Goal: Information Seeking & Learning: Check status

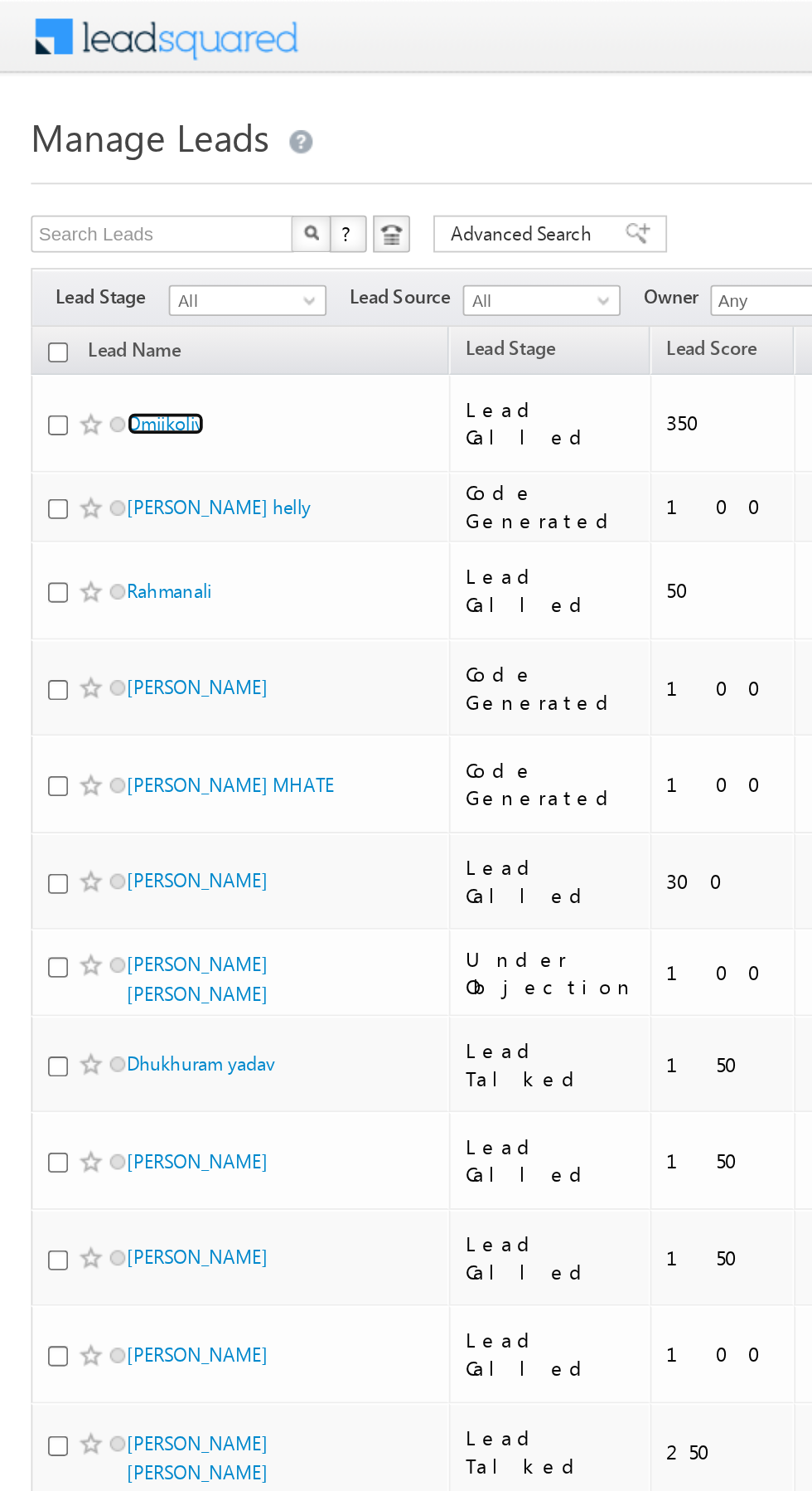
click at [99, 222] on link "Omiikoliy" at bounding box center [89, 226] width 41 height 13
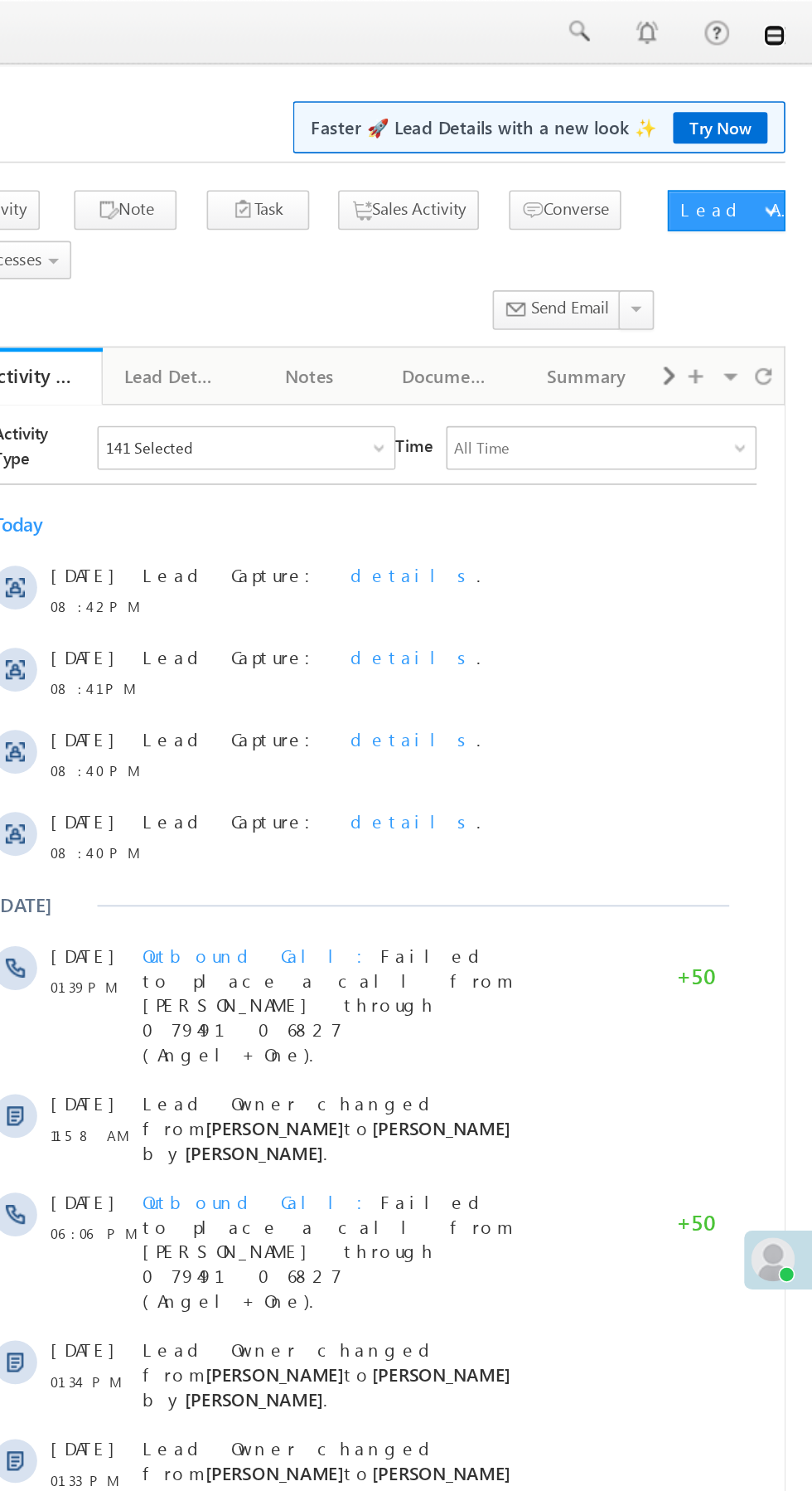
click at [791, 23] on link at bounding box center [788, 21] width 13 height 13
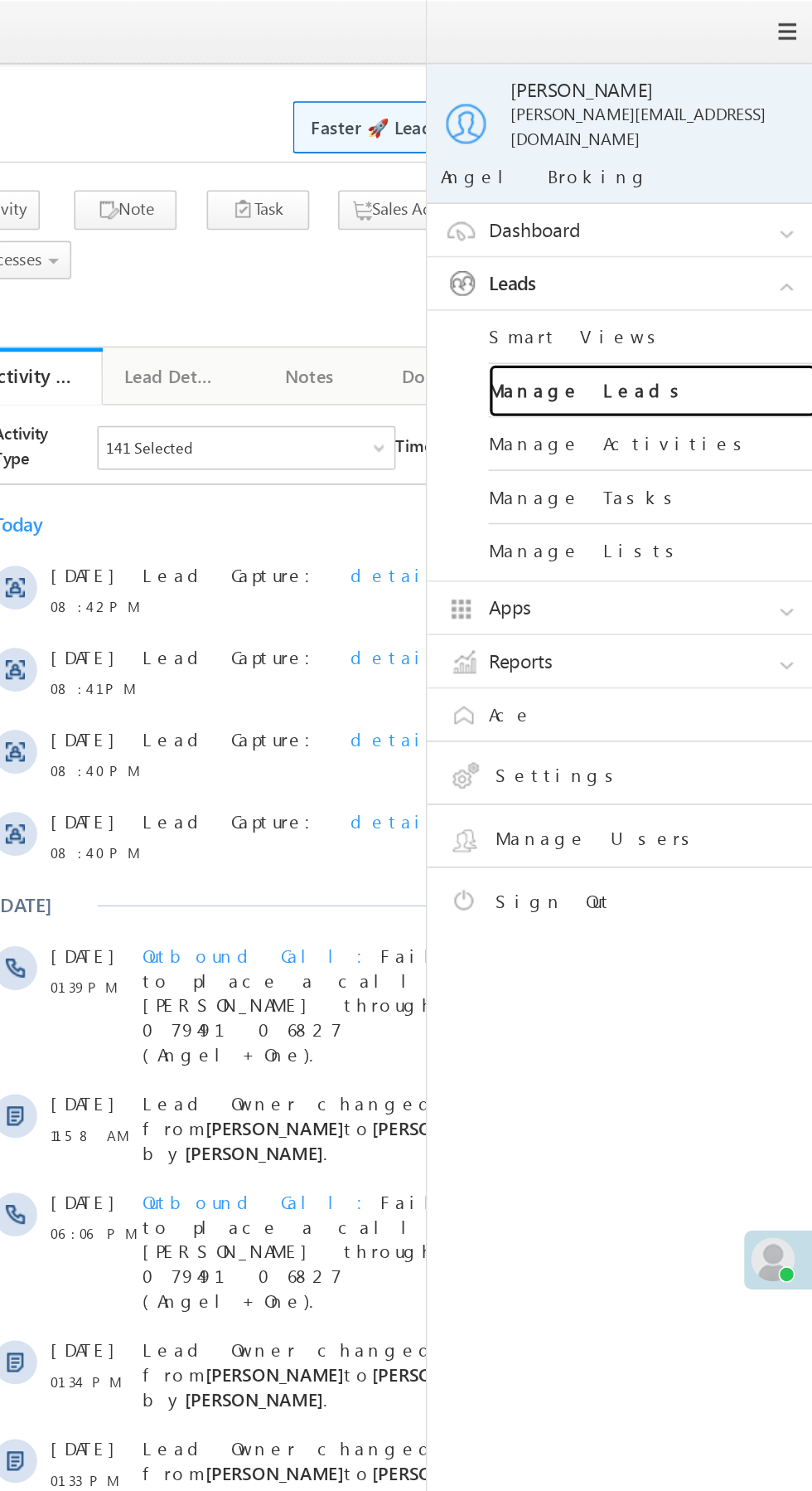
click at [722, 228] on link "Manage Leads" at bounding box center [715, 236] width 199 height 33
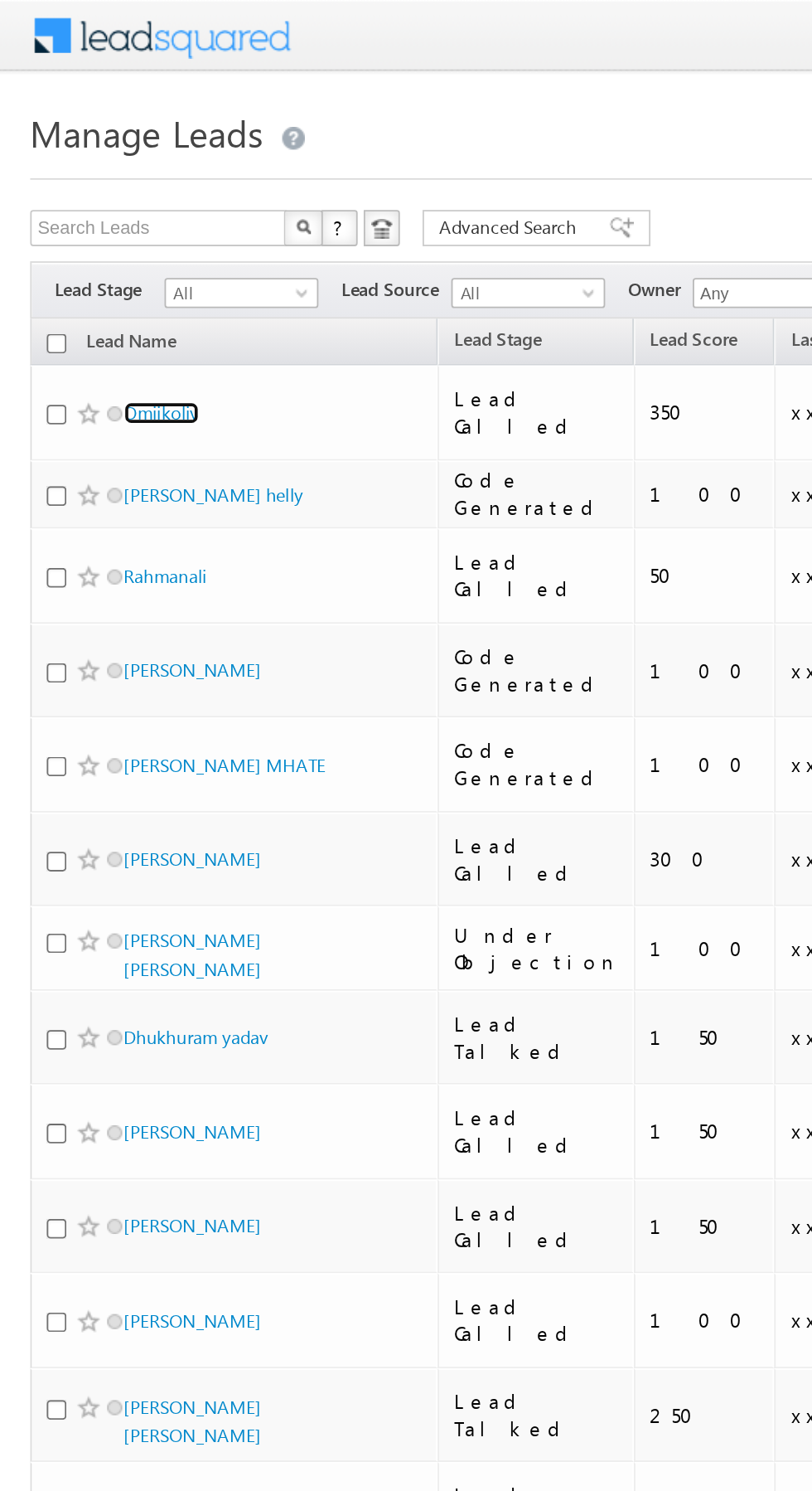
click at [98, 222] on link "Omiikoliy" at bounding box center [89, 226] width 41 height 13
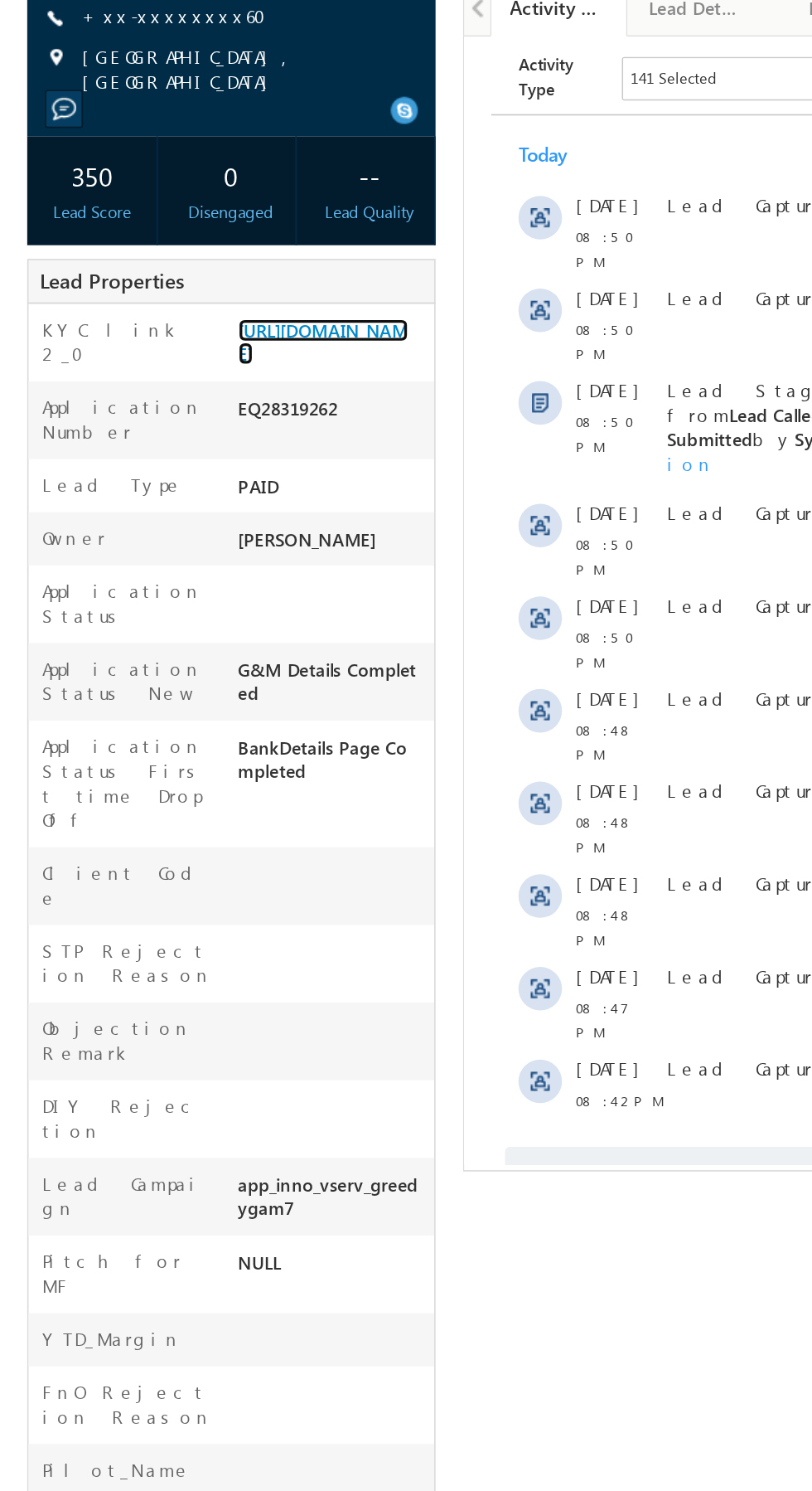
click at [200, 445] on link "[URL][DOMAIN_NAME]" at bounding box center [197, 431] width 104 height 29
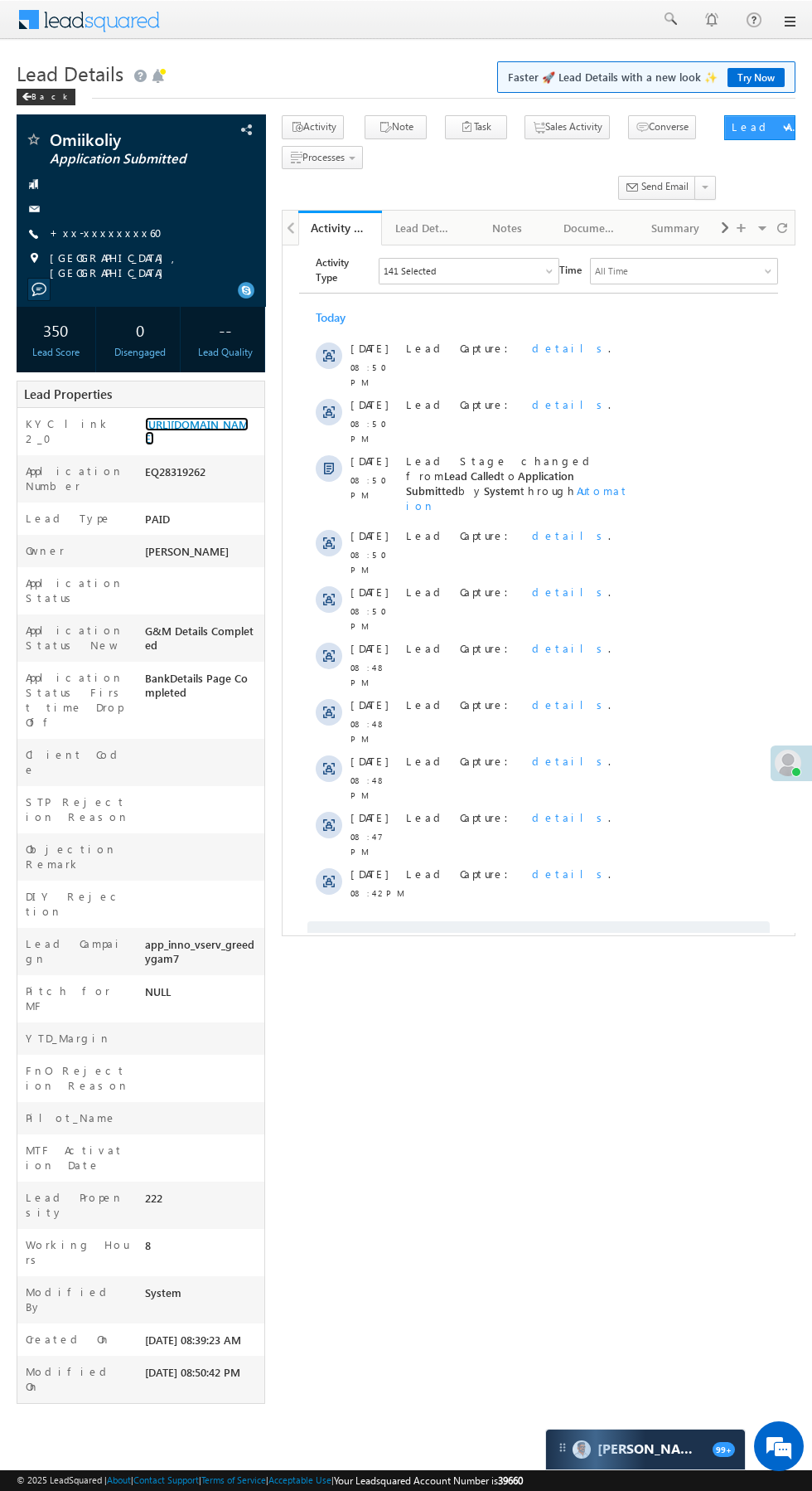
click at [203, 446] on link "https://angelbroking1-pk3em7sa.customui-test.leadsquared.com?leadId=3a162c29-be…" at bounding box center [197, 431] width 104 height 29
click at [189, 421] on link "https://angelbroking1-pk3em7sa.customui-test.leadsquared.com?leadId=3a162c29-be…" at bounding box center [197, 431] width 104 height 29
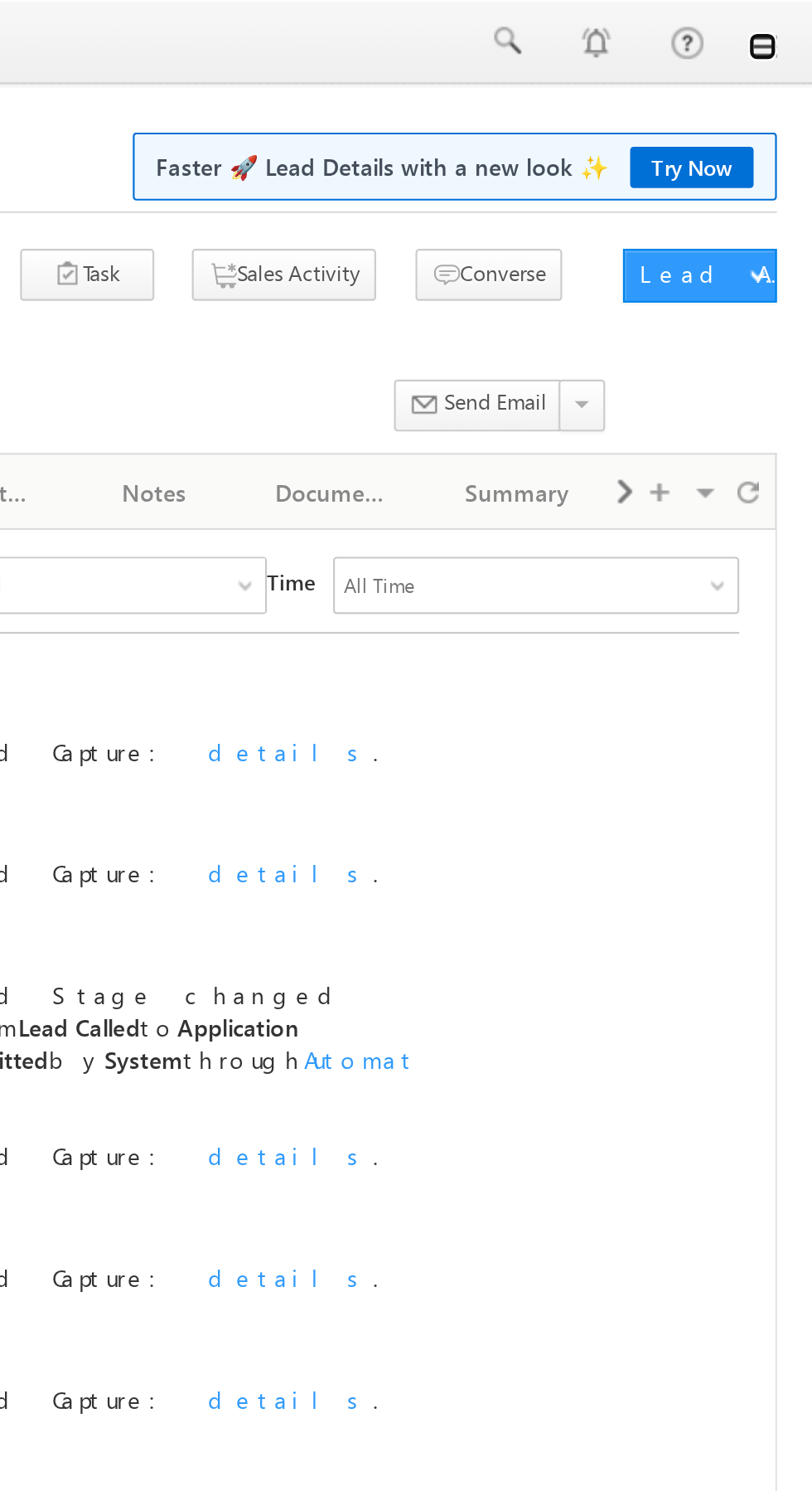
click at [789, 25] on link at bounding box center [788, 21] width 13 height 13
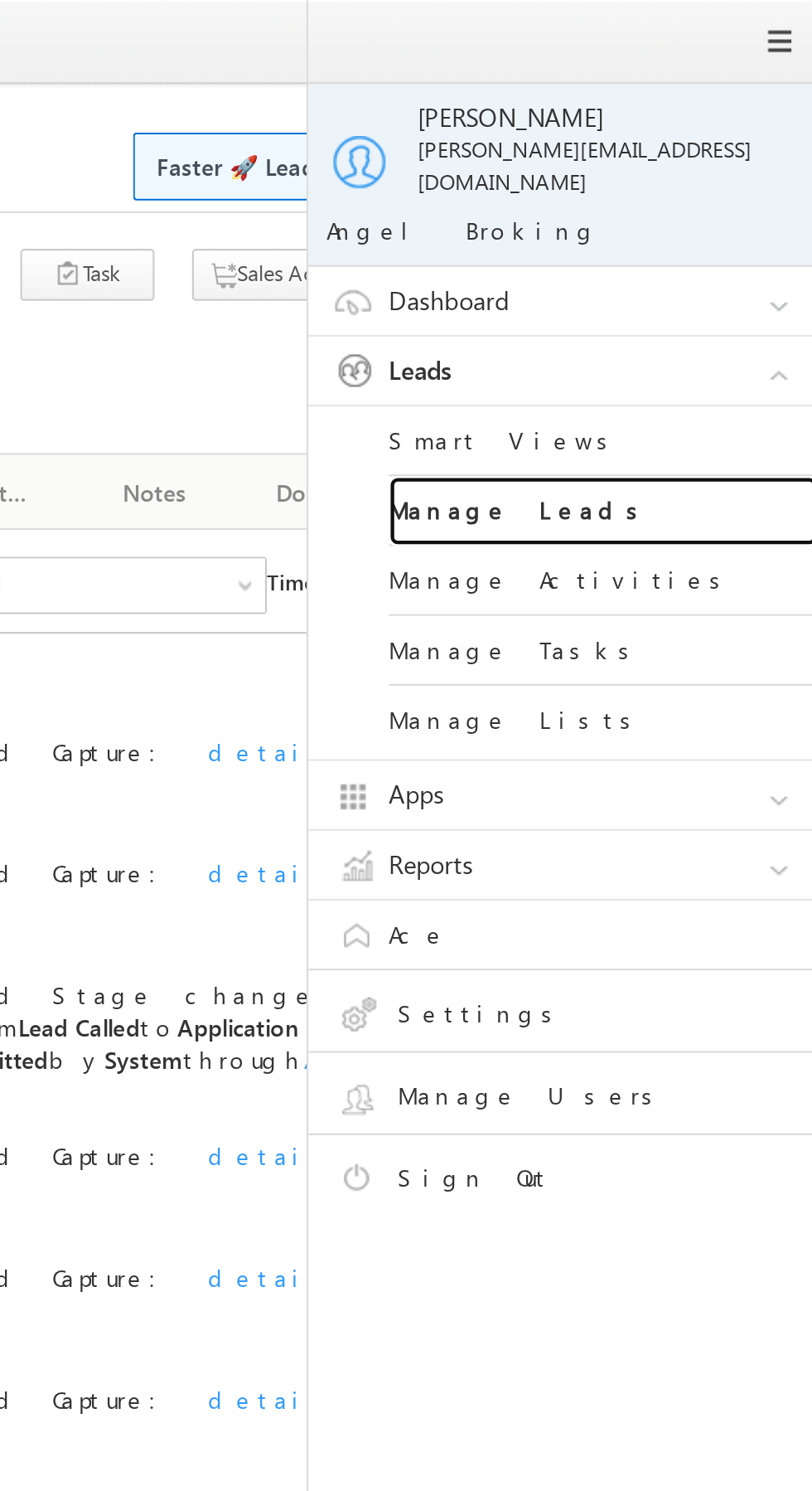
click at [737, 222] on link "Manage Leads" at bounding box center [715, 236] width 199 height 33
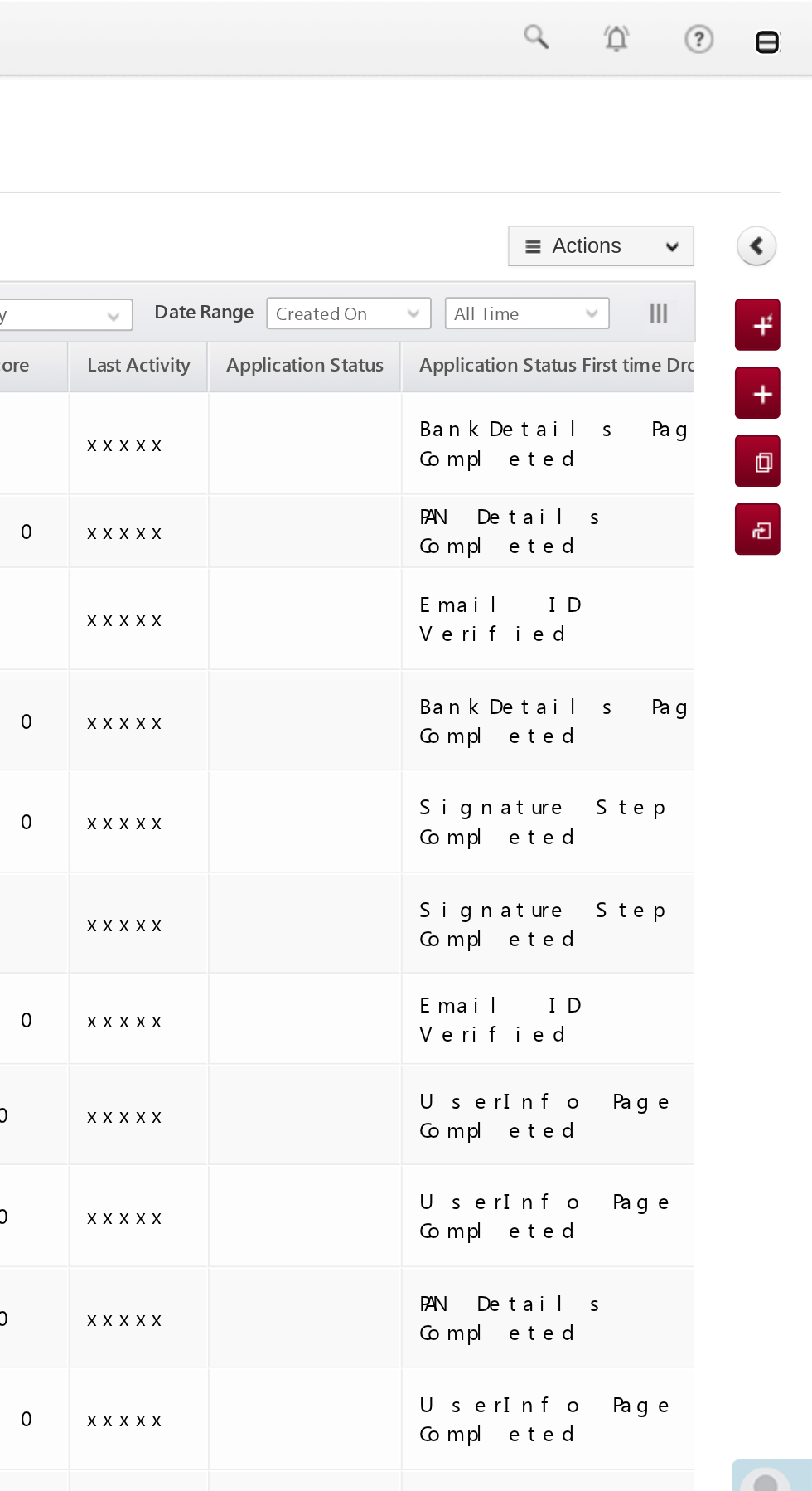
click at [790, 22] on link at bounding box center [788, 21] width 13 height 13
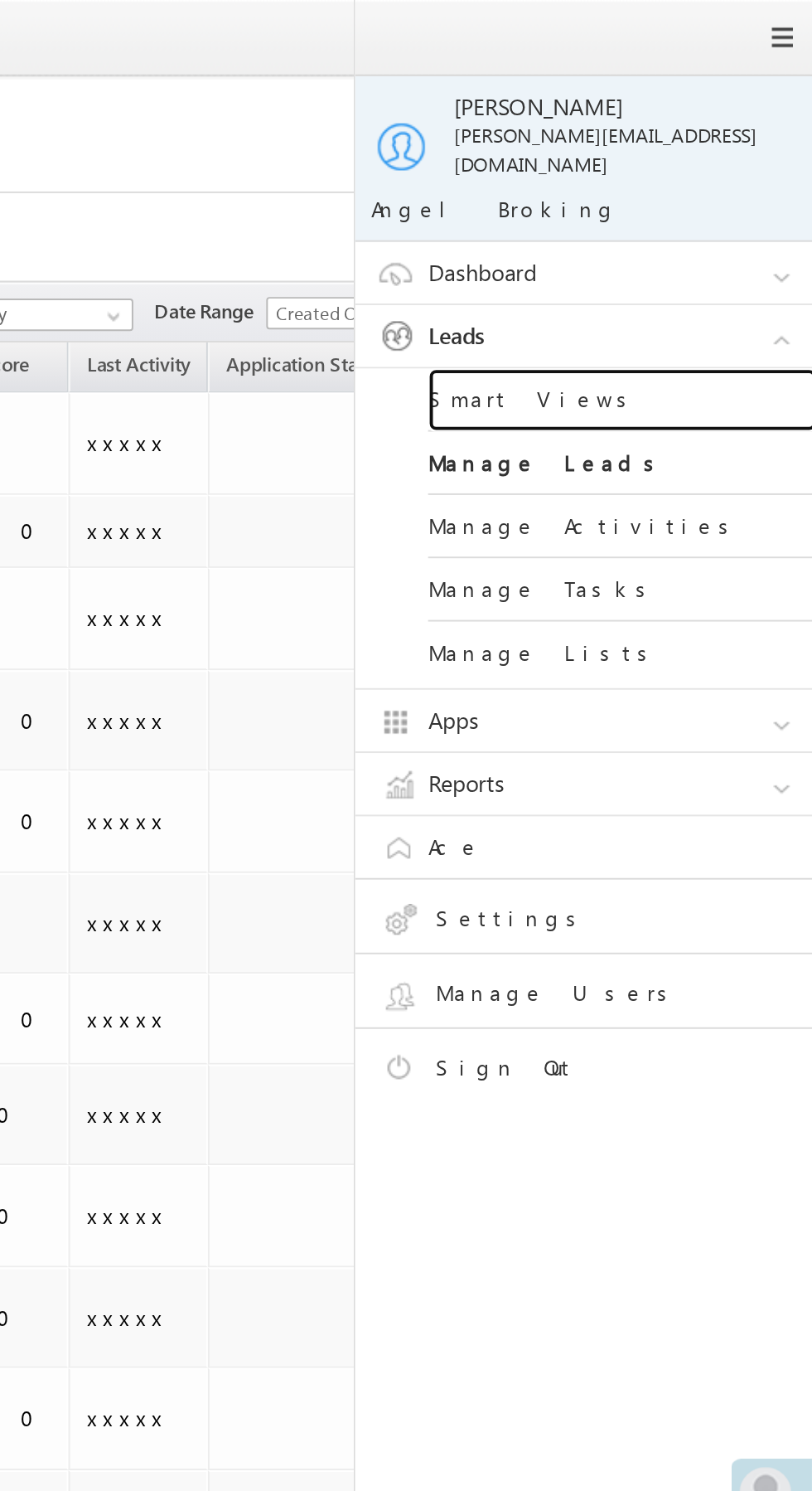
click at [735, 195] on link "Smart Views" at bounding box center [715, 205] width 199 height 33
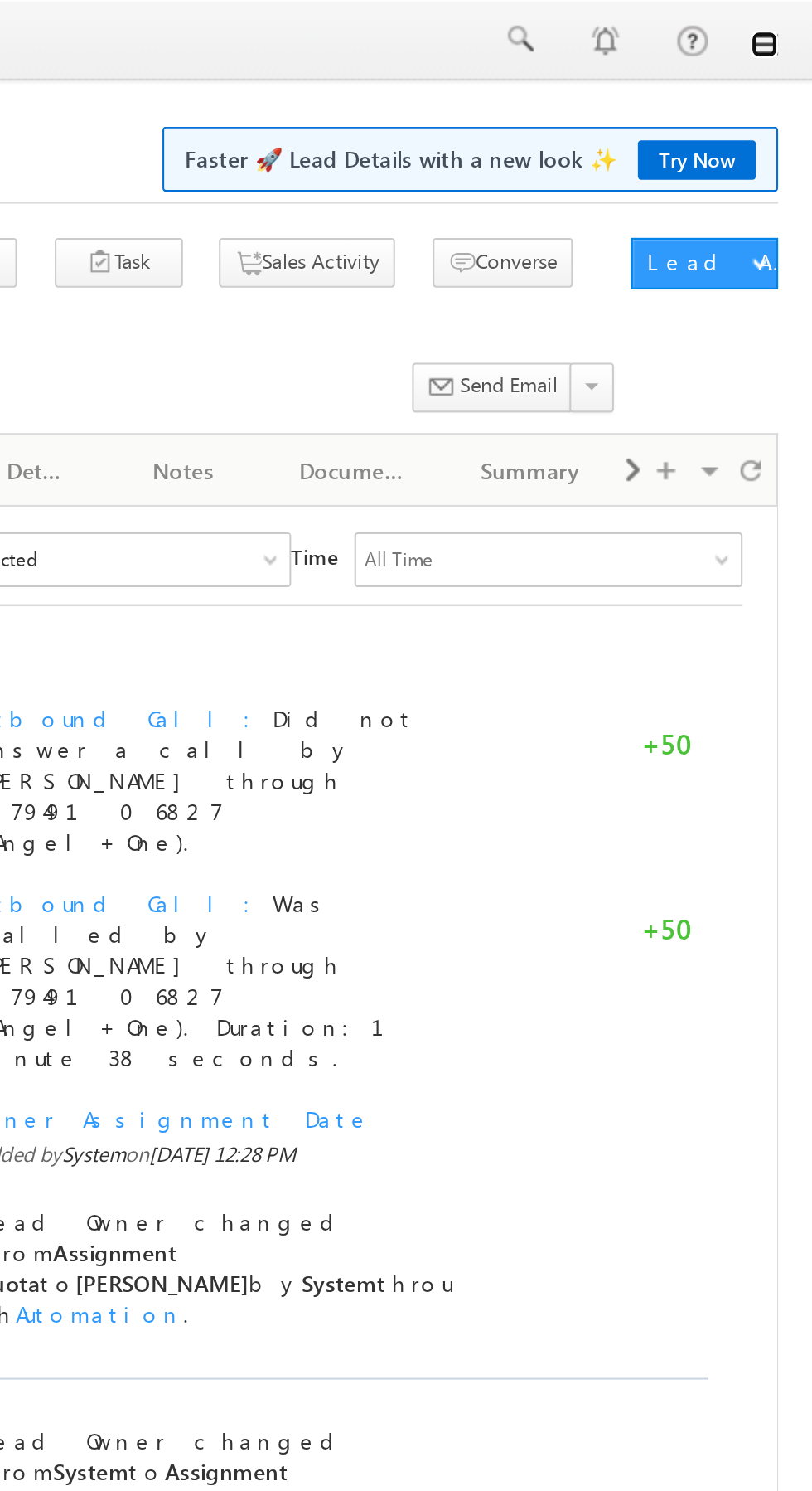
click at [795, 25] on link at bounding box center [788, 21] width 13 height 13
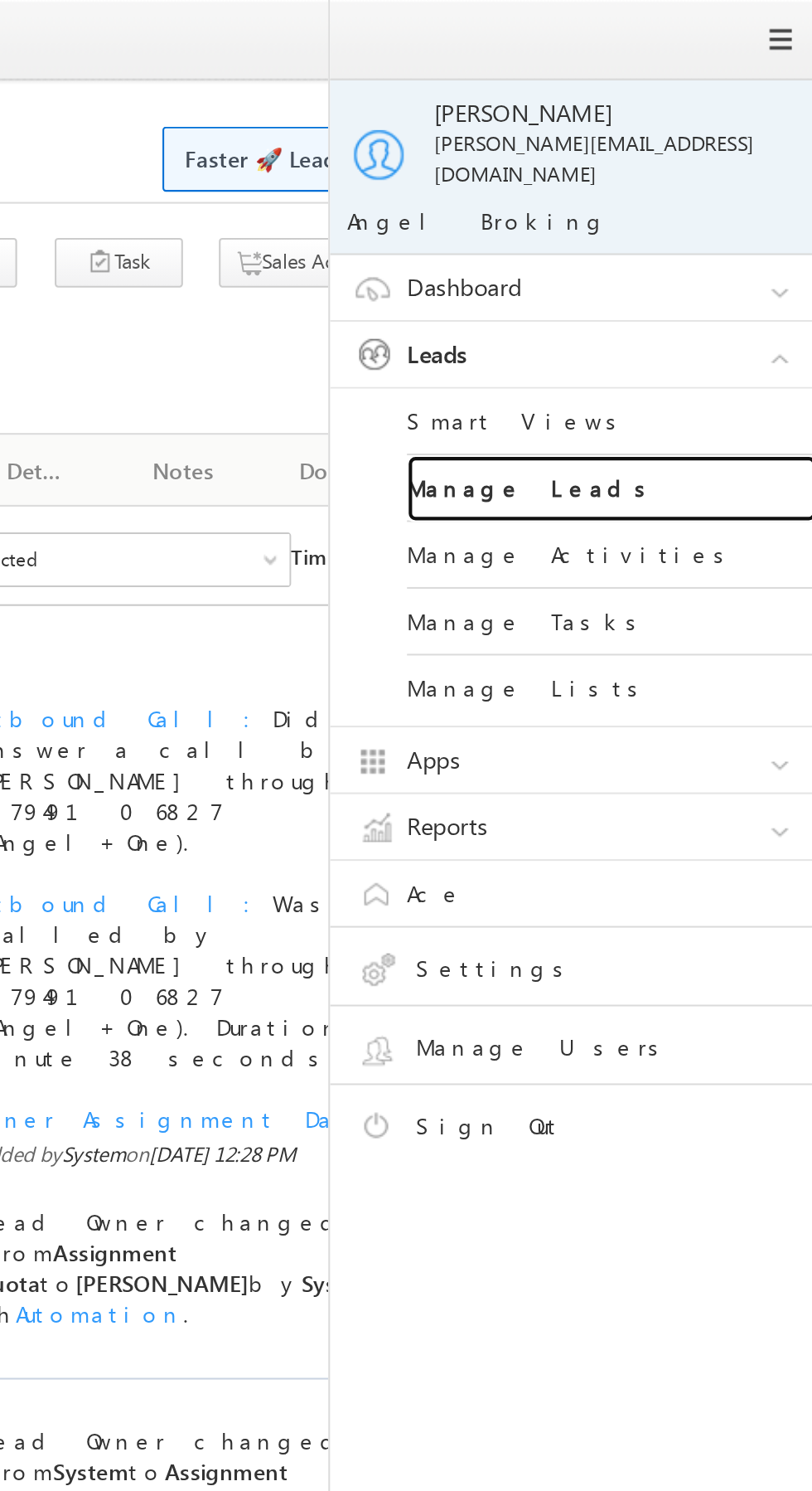
click at [757, 226] on link "Manage Leads" at bounding box center [715, 236] width 199 height 33
